Goal: Information Seeking & Learning: Learn about a topic

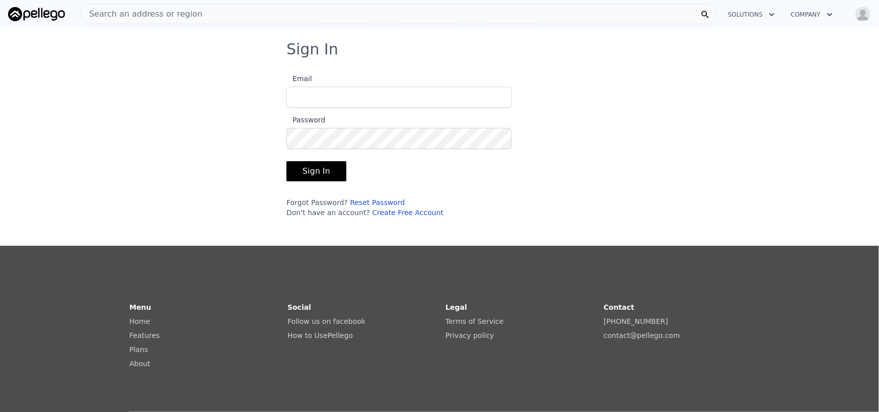
type input "[EMAIL_ADDRESS][DOMAIN_NAME]"
click at [301, 177] on button "Sign In" at bounding box center [317, 171] width 60 height 20
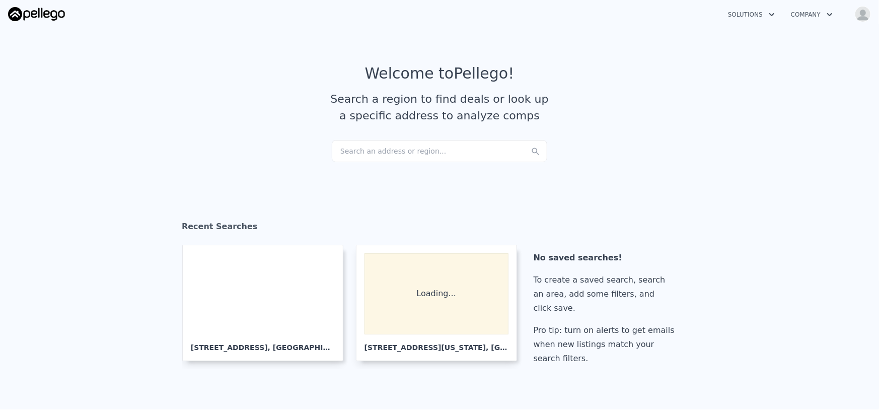
checkbox input "true"
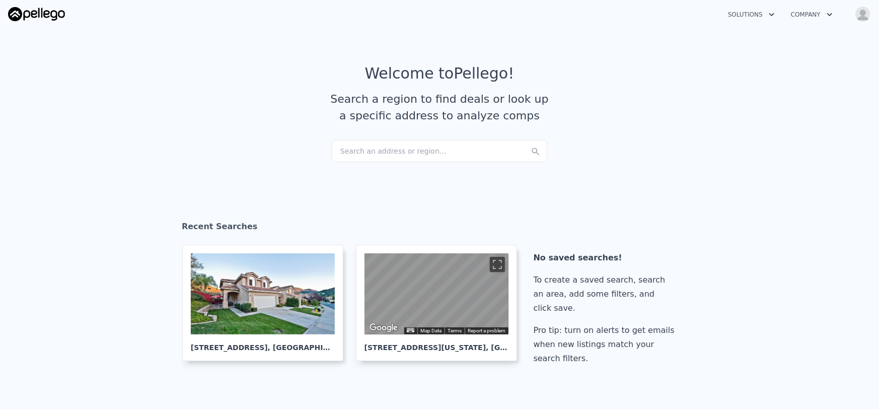
drag, startPoint x: 371, startPoint y: 150, endPoint x: 352, endPoint y: 157, distance: 20.4
click at [352, 157] on div "Search an address or region..." at bounding box center [440, 151] width 216 height 22
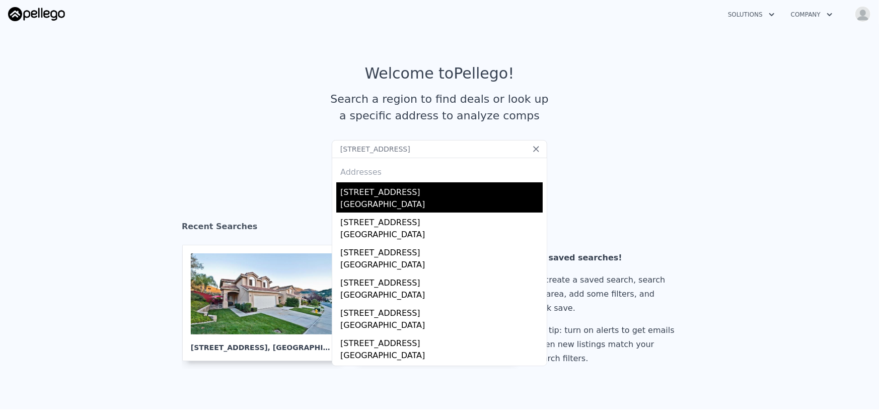
type input "[STREET_ADDRESS]"
click at [381, 200] on div "[GEOGRAPHIC_DATA]" at bounding box center [441, 205] width 202 height 14
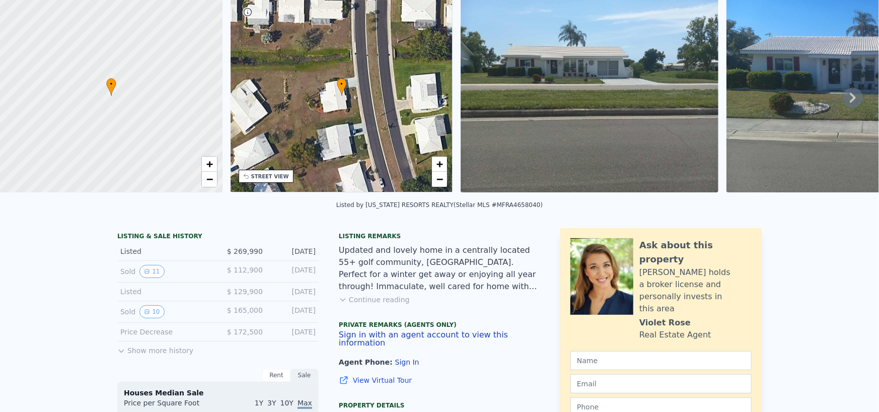
scroll to position [4, 0]
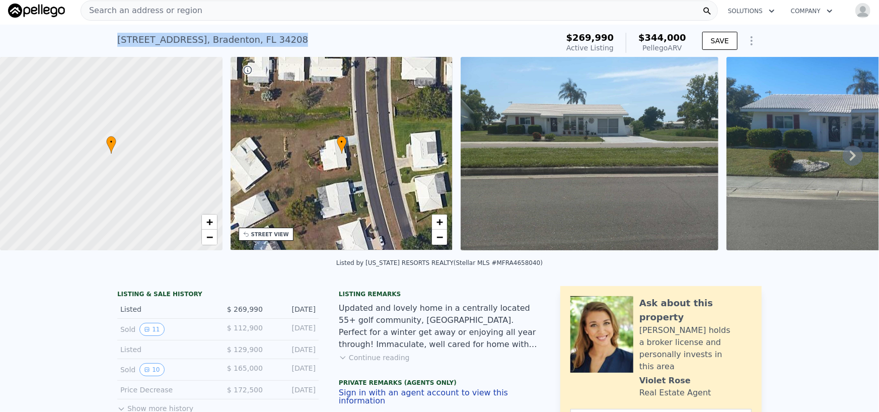
drag, startPoint x: 274, startPoint y: 40, endPoint x: 114, endPoint y: 43, distance: 160.2
click at [117, 43] on div "[STREET_ADDRESS] Active at $269,990 (~ARV $344k )" at bounding box center [335, 43] width 437 height 28
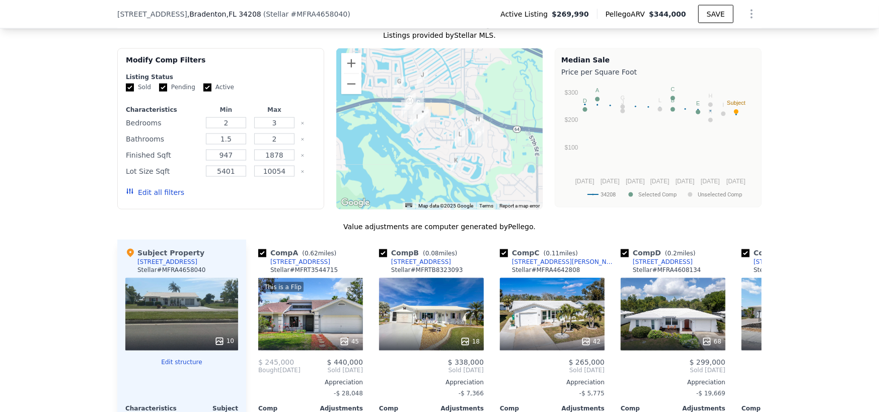
scroll to position [856, 0]
